Goal: Task Accomplishment & Management: Manage account settings

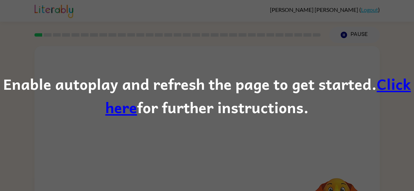
click at [395, 83] on link "Click here" at bounding box center [258, 95] width 306 height 47
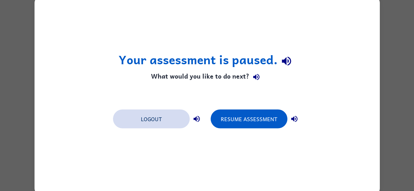
click at [146, 119] on button "Logout" at bounding box center [151, 118] width 77 height 19
